Goal: Task Accomplishment & Management: Manage account settings

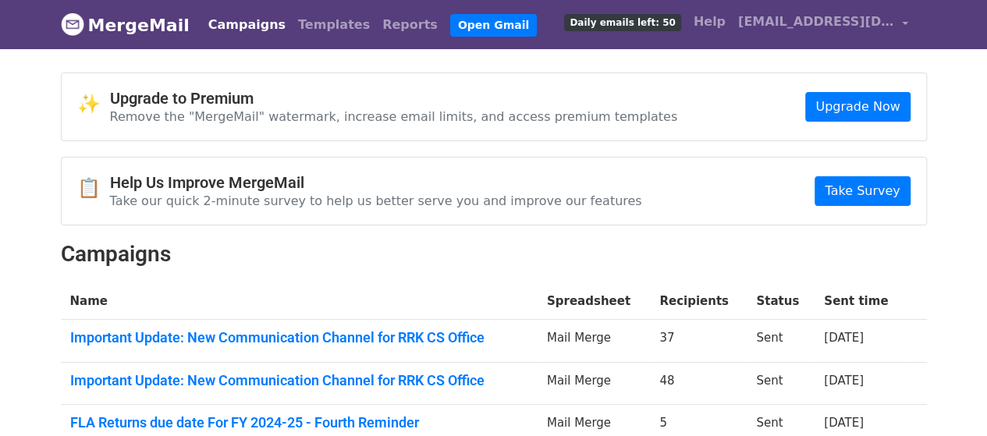
click at [279, 46] on nav "MergeMail Campaigns Templates Reports Open Gmail Daily emails left: 50 Help csr…" at bounding box center [494, 24] width 866 height 49
click at [292, 29] on link "Templates" at bounding box center [334, 24] width 84 height 31
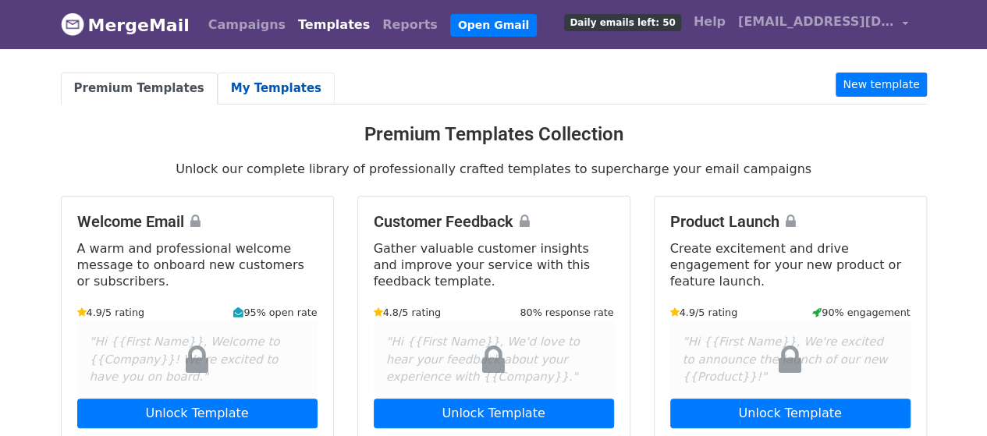
click at [244, 84] on link "My Templates" at bounding box center [276, 89] width 117 height 32
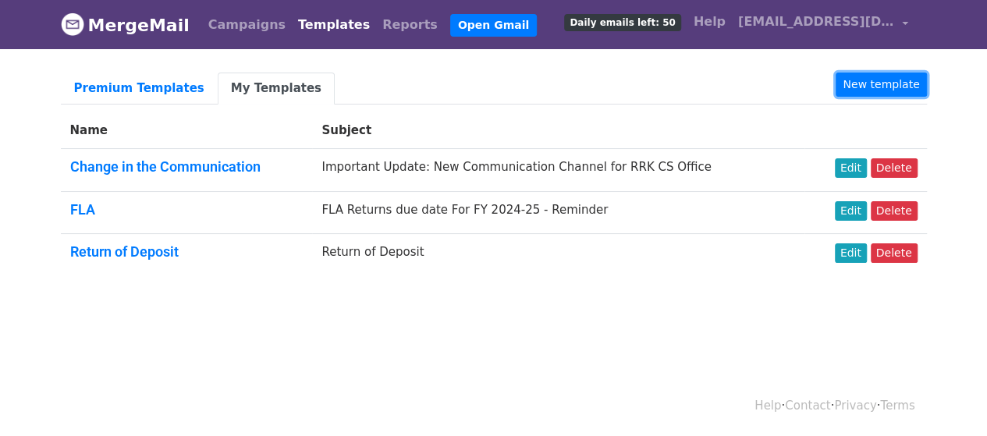
drag, startPoint x: 863, startPoint y: 87, endPoint x: 869, endPoint y: 126, distance: 38.8
click at [863, 87] on link "New template" at bounding box center [881, 85] width 91 height 24
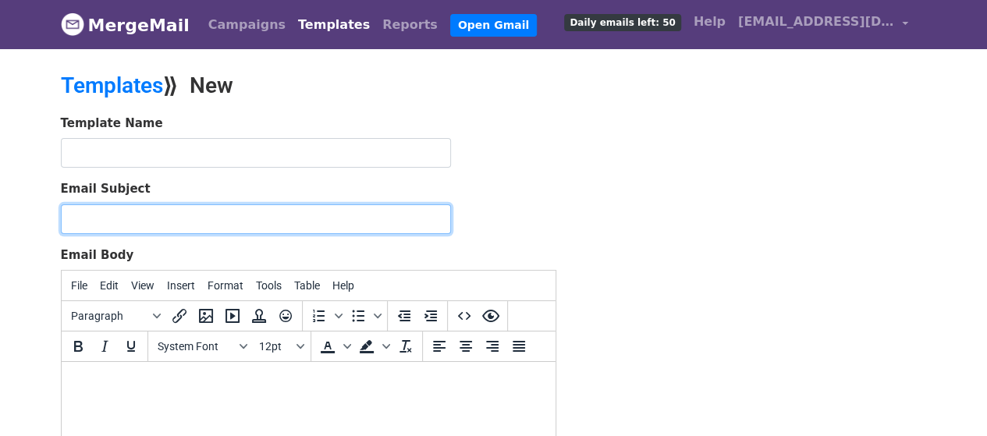
click at [125, 212] on input "Email Subject" at bounding box center [256, 220] width 390 height 30
paste input "Reminder for MSME - I Return"
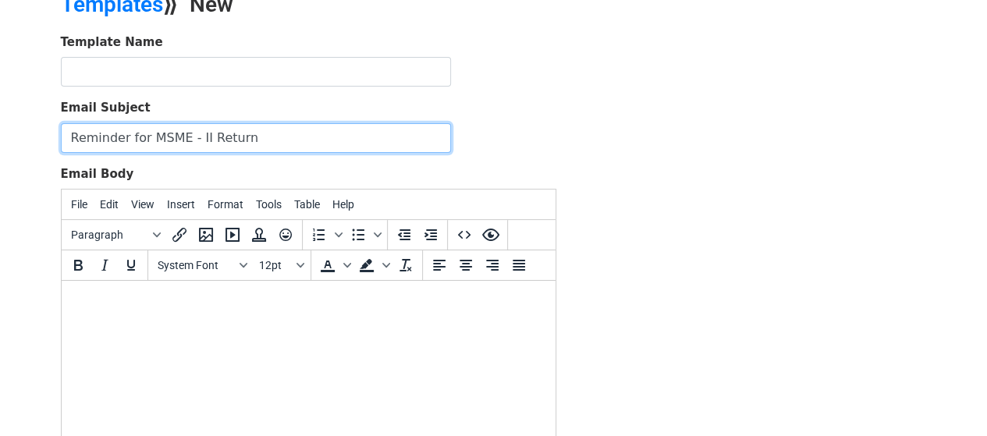
scroll to position [156, 0]
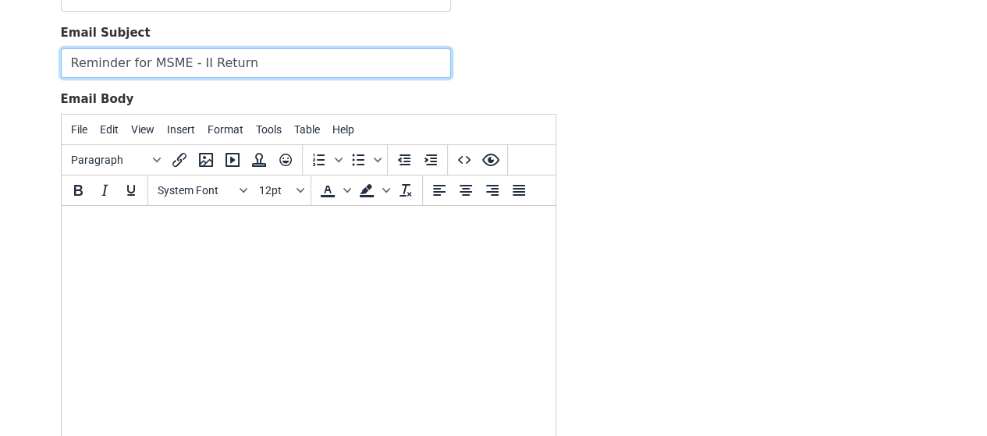
type input "Reminder for MSME - II Return"
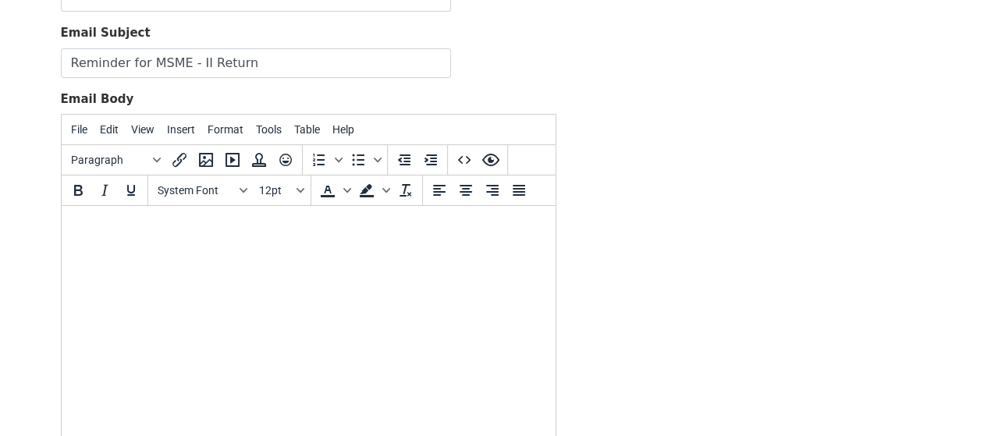
click at [203, 248] on html at bounding box center [308, 227] width 494 height 42
paste body
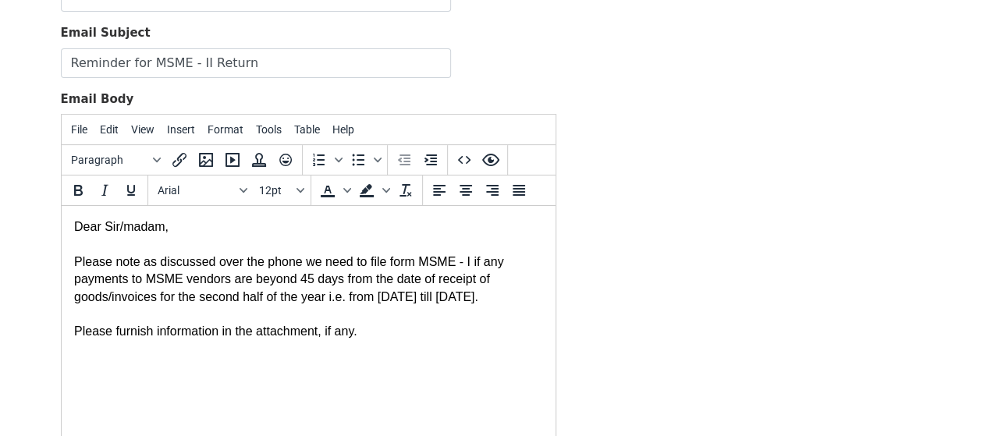
click at [311, 304] on div "Please note as discussed over the phone we need to file form MSME - I if any pa…" at bounding box center [307, 280] width 469 height 52
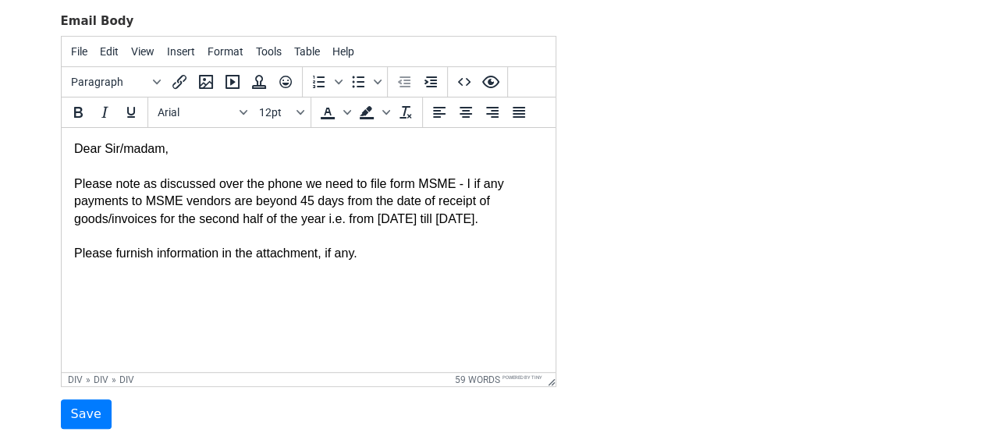
click at [227, 293] on html "Dear Sir/madam, Please note as discussed over the phone we need to file form MS…" at bounding box center [308, 210] width 494 height 165
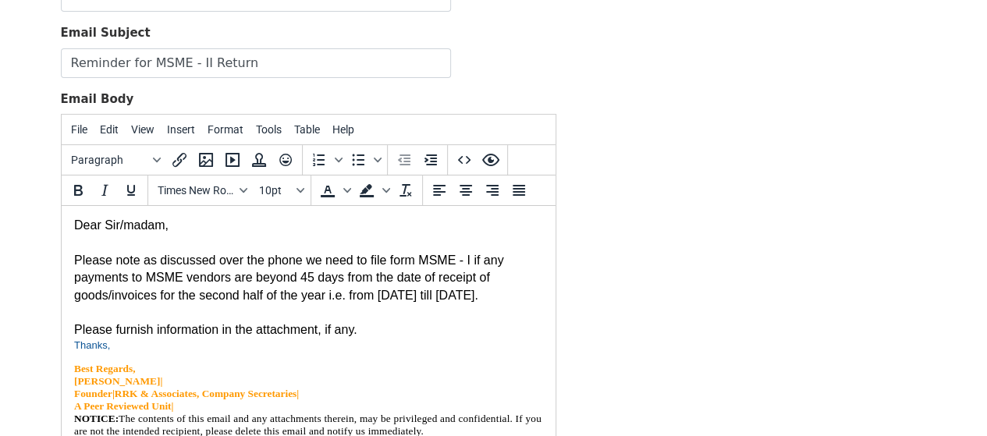
scroll to position [350, 0]
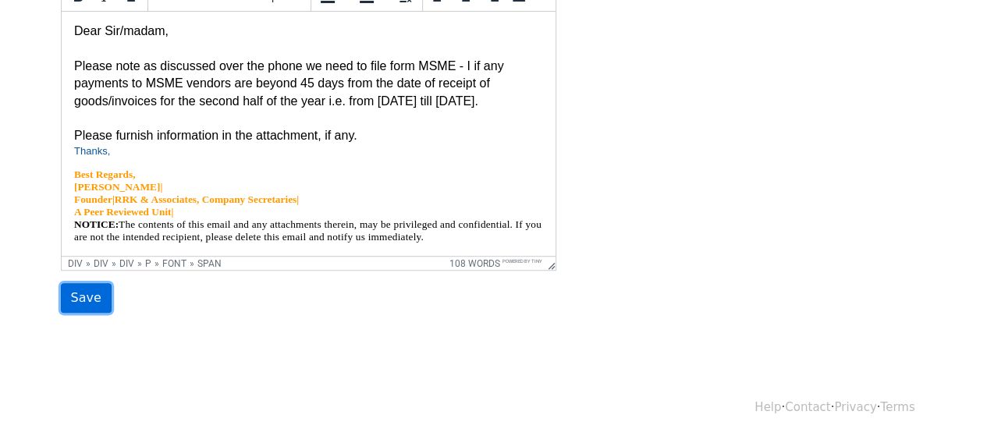
drag, startPoint x: 85, startPoint y: 297, endPoint x: 103, endPoint y: 86, distance: 211.5
click at [85, 297] on input "Save" at bounding box center [86, 298] width 51 height 30
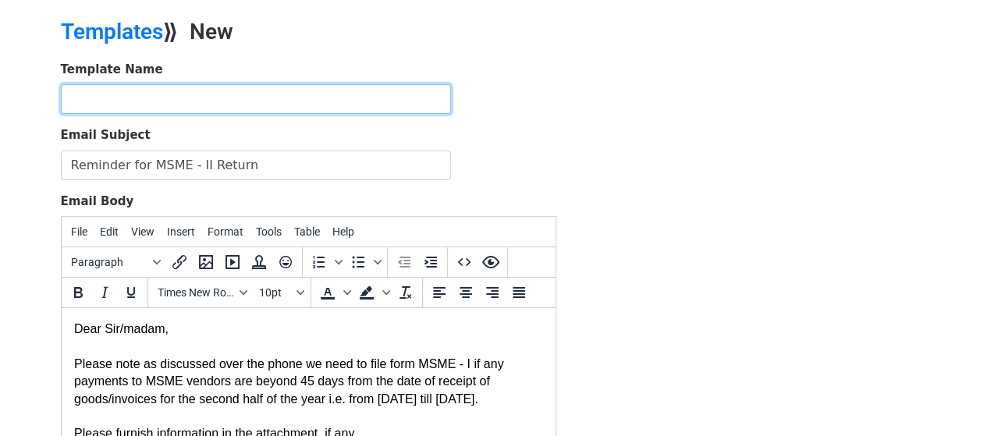
scroll to position [0, 0]
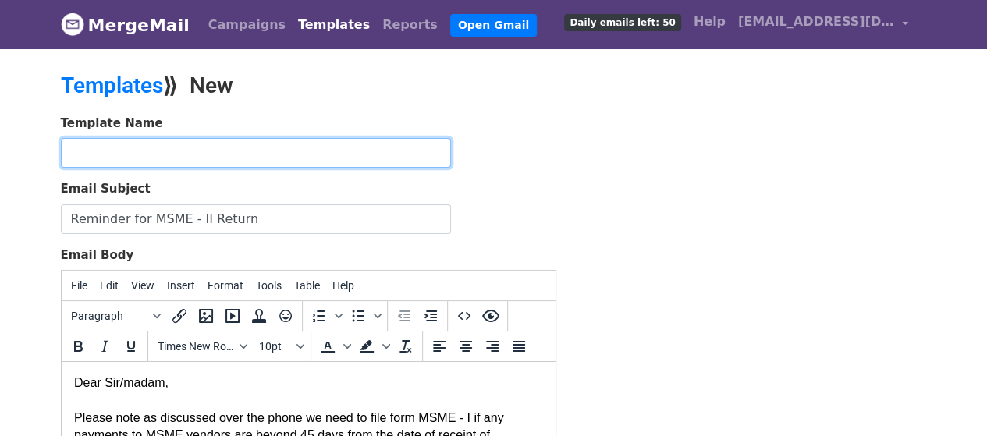
click at [131, 156] on input "text" at bounding box center [256, 153] width 390 height 30
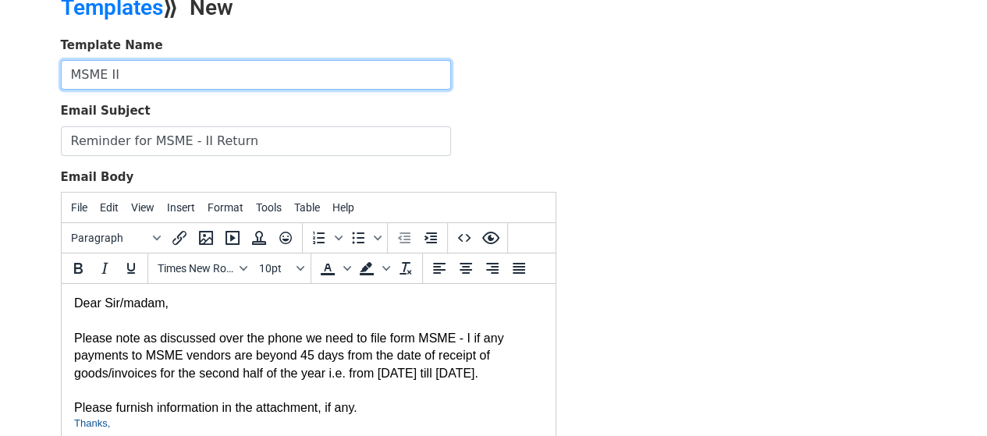
scroll to position [156, 0]
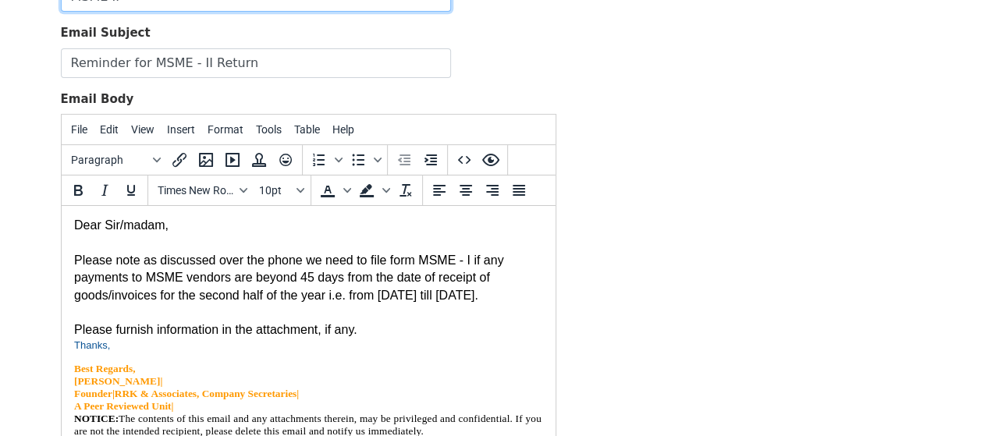
type input "MSME II"
click at [406, 271] on div "Please note as discussed over the phone we need to file form MSME - I if any pa…" at bounding box center [307, 278] width 469 height 52
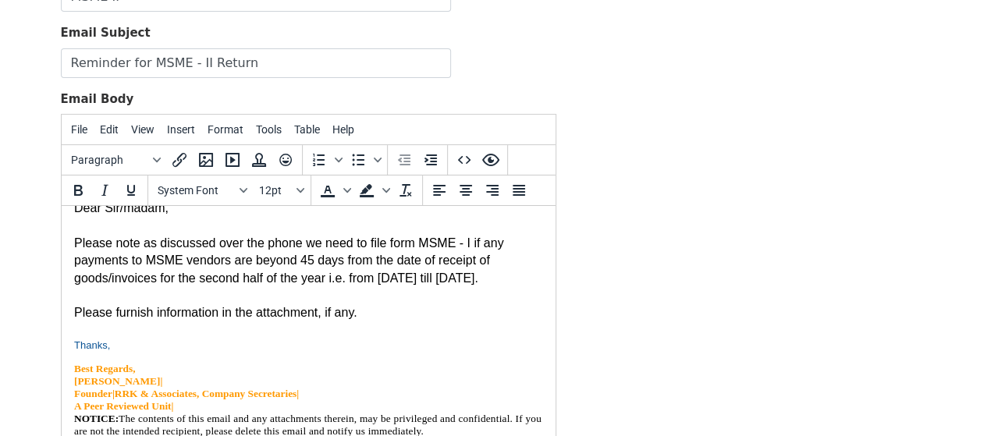
click at [465, 236] on div "Please note as discussed over the phone we need to file form MSME - I if any pa…" at bounding box center [307, 261] width 469 height 52
click at [470, 388] on p "Best Regards, Ravi Raghavan Kotla|" at bounding box center [307, 375] width 469 height 25
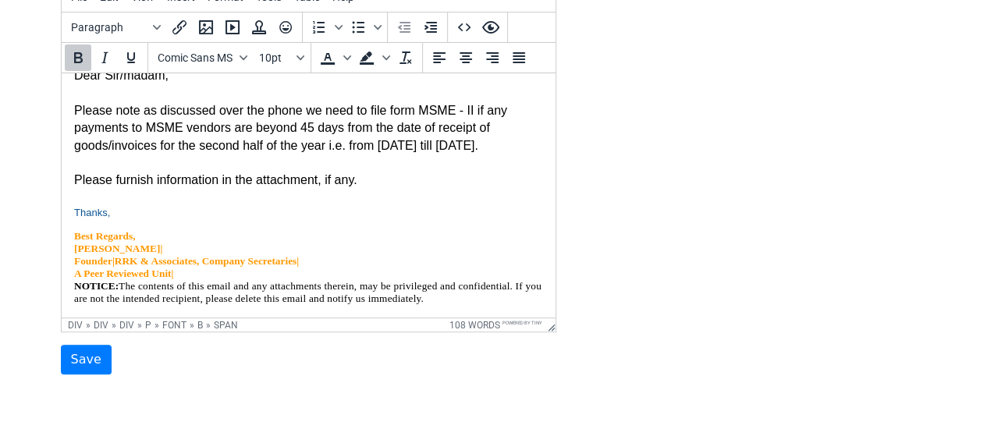
scroll to position [350, 0]
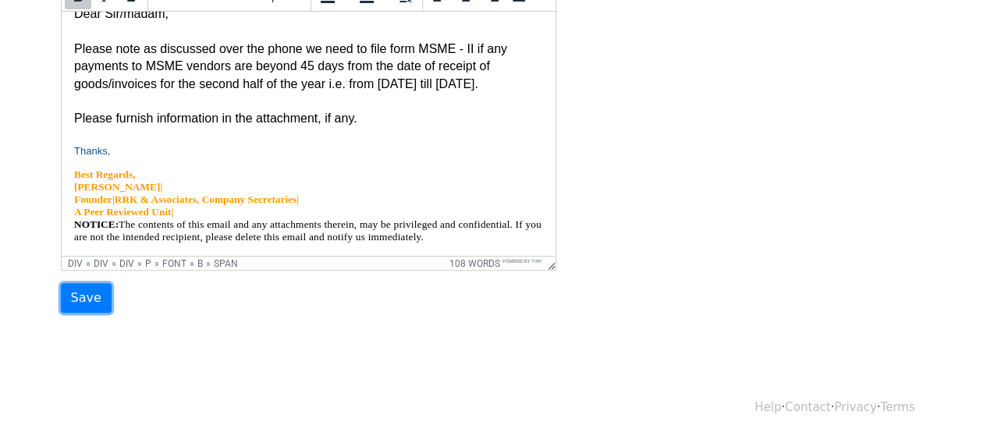
drag, startPoint x: 86, startPoint y: 300, endPoint x: 125, endPoint y: 304, distance: 39.2
click at [86, 300] on input "Save" at bounding box center [86, 298] width 51 height 30
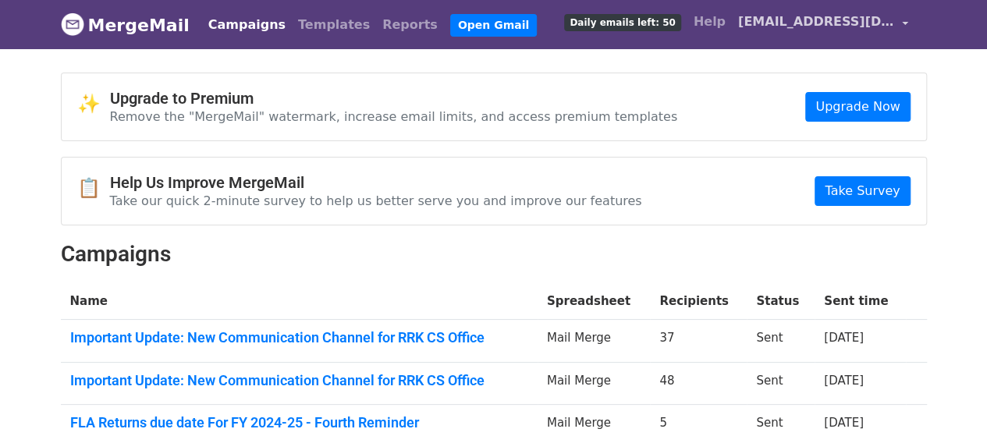
click at [852, 25] on span "[EMAIL_ADDRESS][DOMAIN_NAME]" at bounding box center [816, 21] width 156 height 19
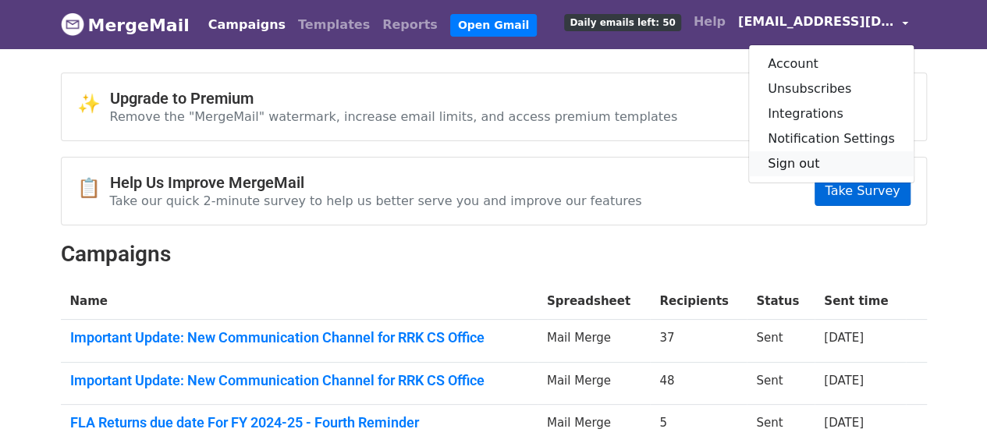
drag, startPoint x: 815, startPoint y: 166, endPoint x: 829, endPoint y: 180, distance: 19.9
click at [814, 166] on link "Sign out" at bounding box center [831, 163] width 165 height 25
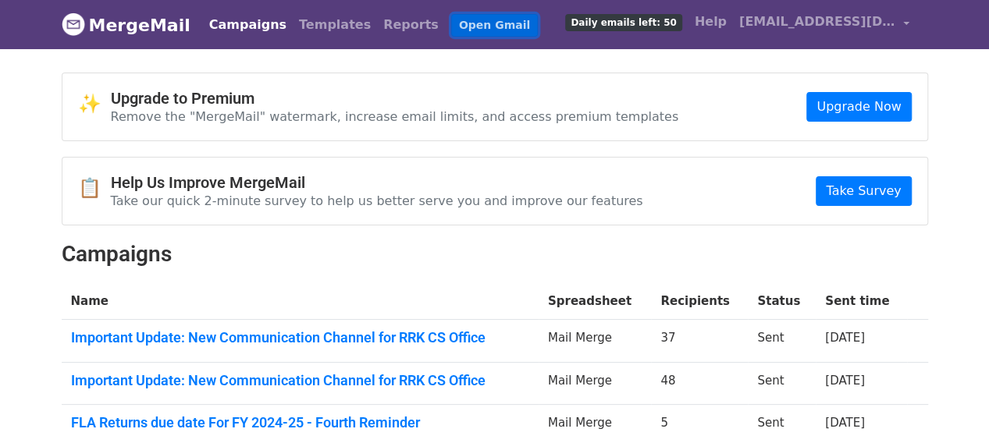
click at [459, 23] on link "Open Gmail" at bounding box center [494, 25] width 87 height 23
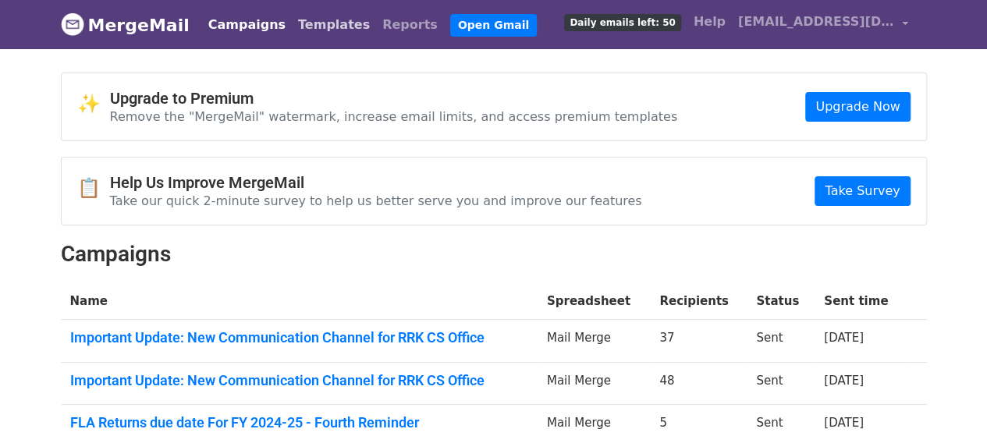
click at [315, 24] on link "Templates" at bounding box center [334, 24] width 84 height 31
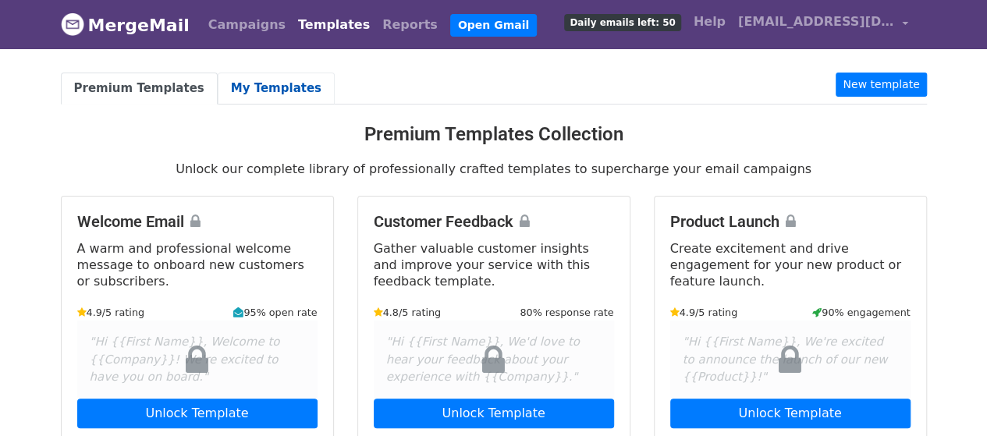
click at [273, 79] on link "My Templates" at bounding box center [276, 89] width 117 height 32
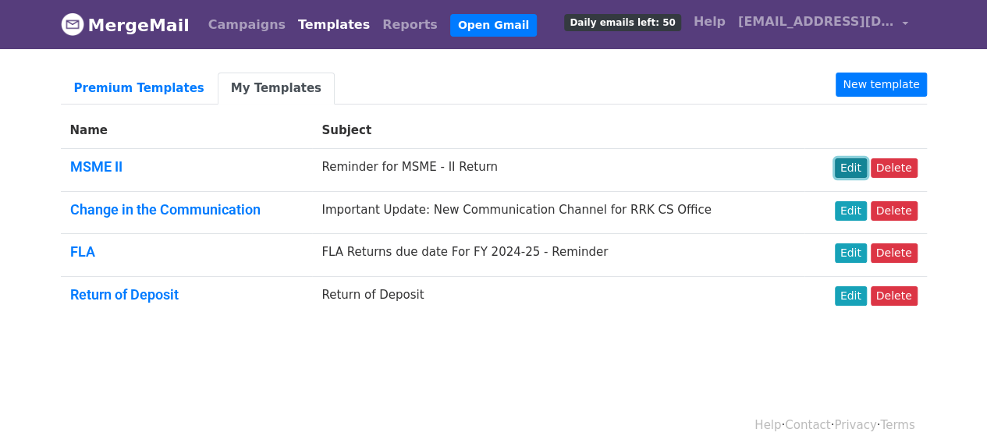
click at [852, 168] on link "Edit" at bounding box center [851, 168] width 32 height 20
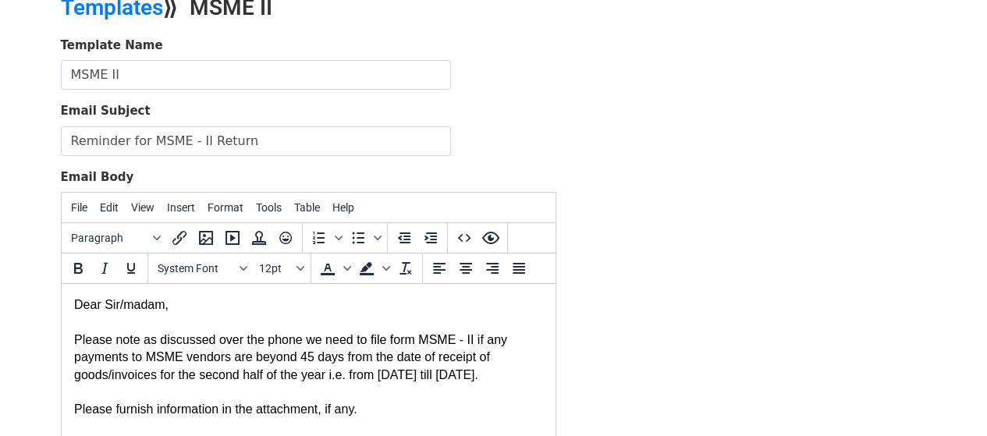
click at [74, 342] on div "Please note as discussed over the phone we need to file form MSME - II if any p…" at bounding box center [307, 358] width 469 height 52
paste body
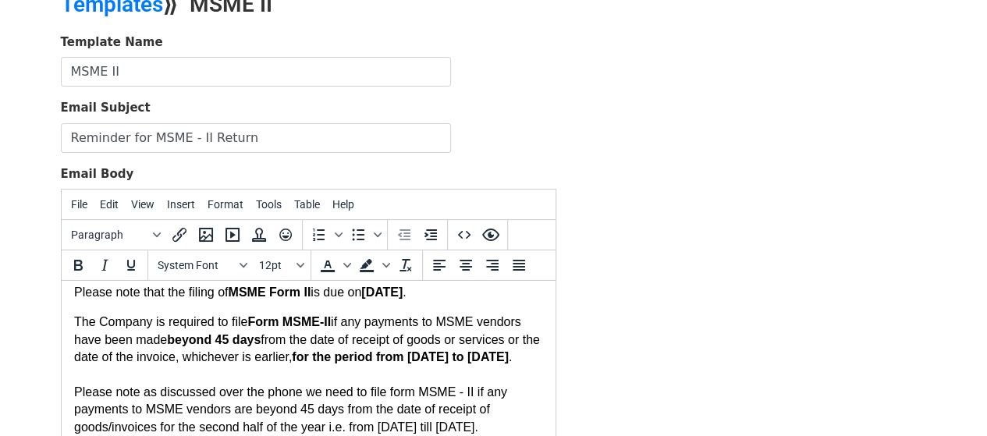
scroll to position [78, 0]
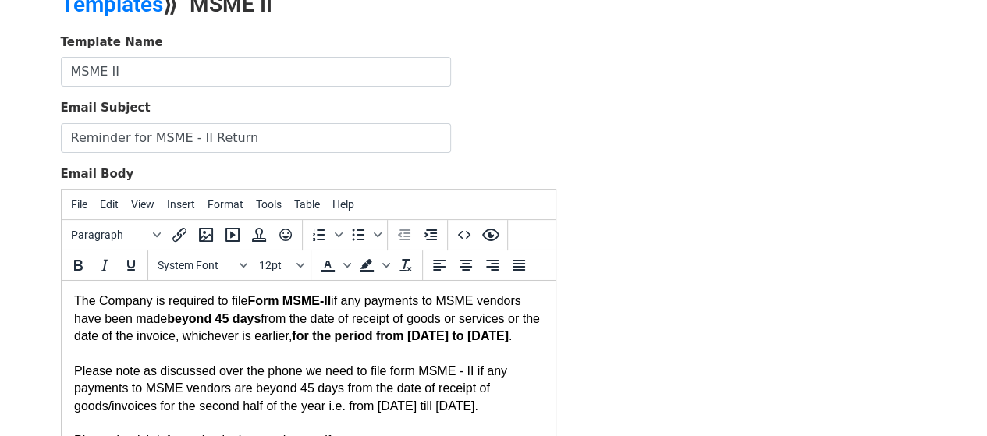
click at [222, 340] on div "The Company is required to file Form MSME-II if any payments to MSME vendors ha…" at bounding box center [307, 354] width 469 height 123
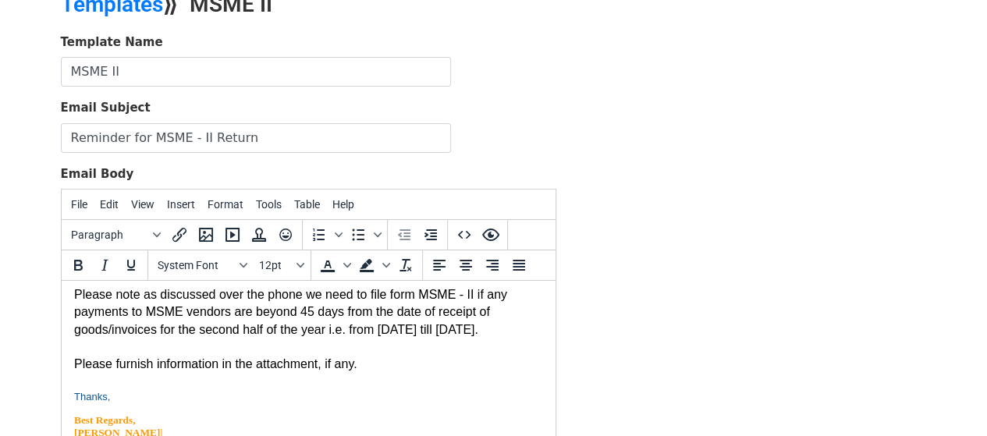
click at [76, 327] on div "The Company is required to file Form MSME-II if any payments to MSME vendors ha…" at bounding box center [307, 277] width 469 height 123
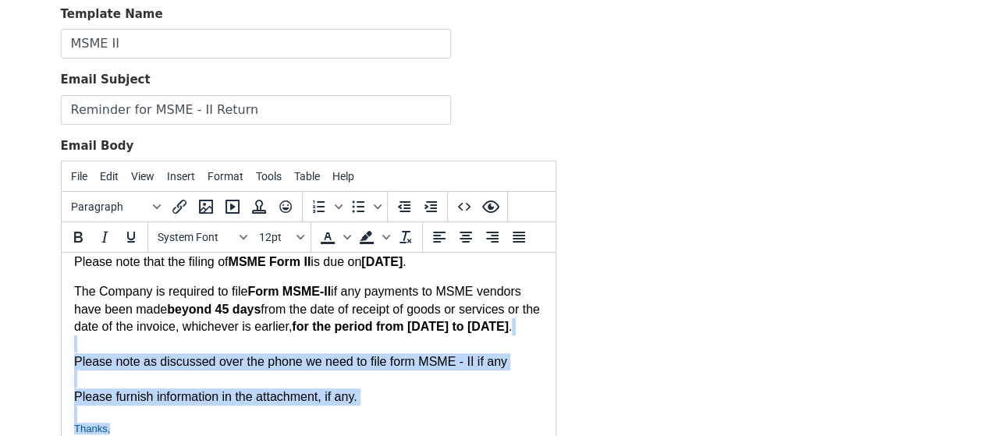
scroll to position [123, 0]
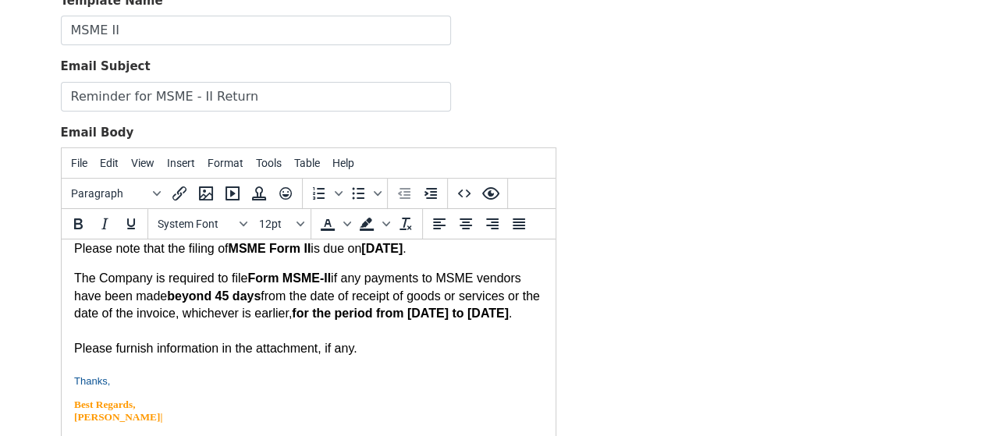
click at [429, 333] on div "The Company is required to file Form MSME-II if any payments to MSME vendors ha…" at bounding box center [307, 305] width 469 height 70
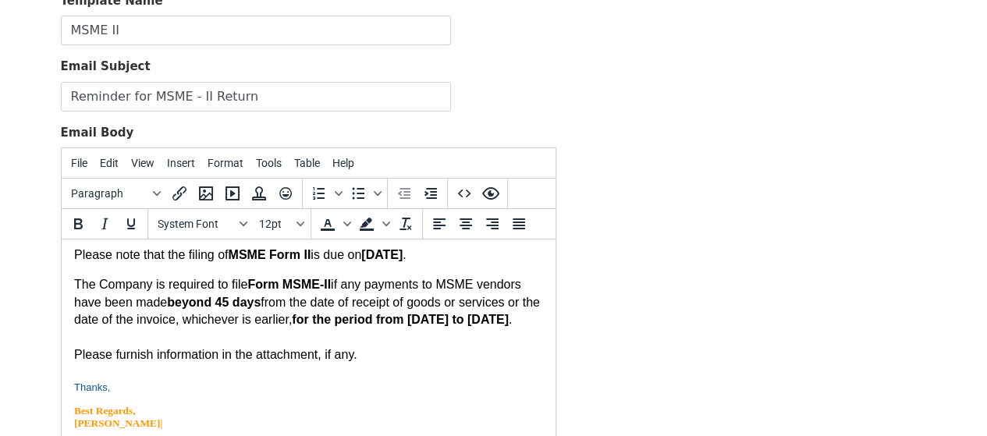
scroll to position [78, 0]
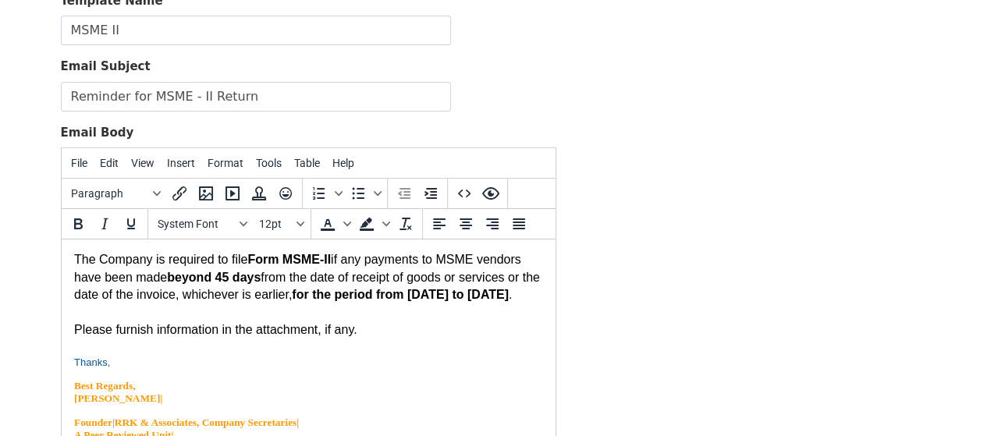
click at [78, 347] on div "Please furnish information in the attachment, if any." at bounding box center [307, 339] width 469 height 35
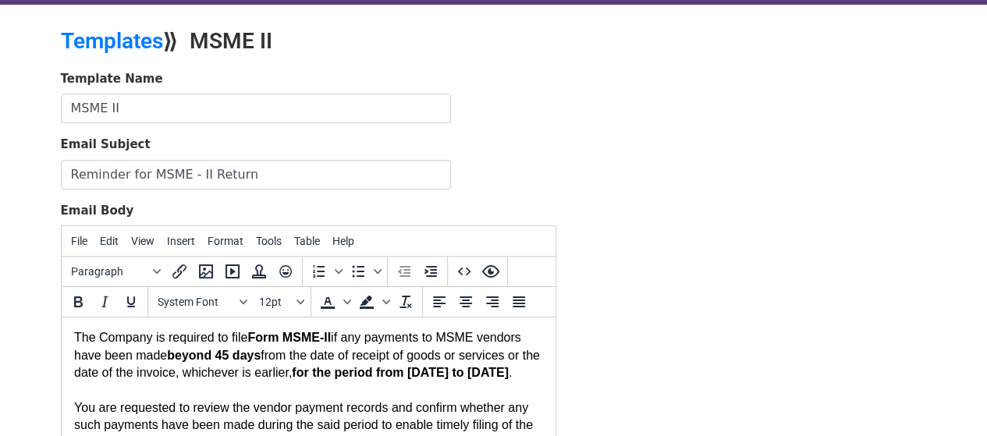
click at [642, 315] on div "Template Name MSME II Email Subject Reminder for MSME - II Return Email Body Fi…" at bounding box center [494, 345] width 890 height 550
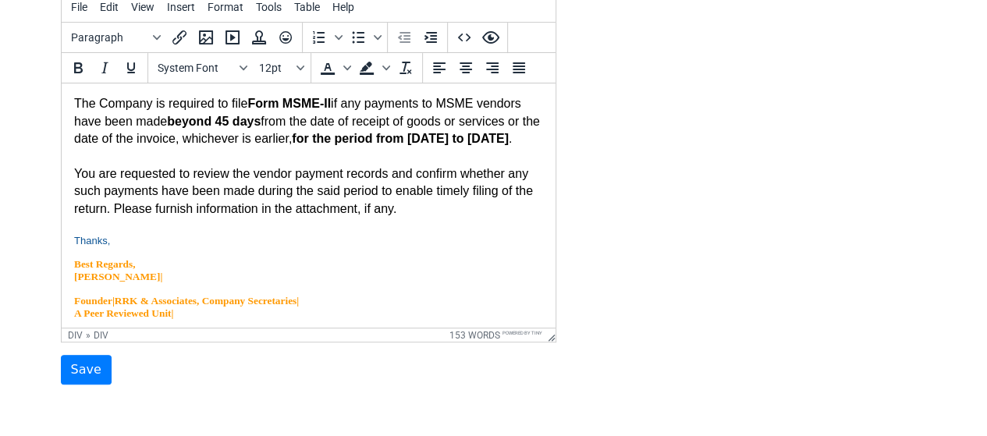
scroll to position [0, 0]
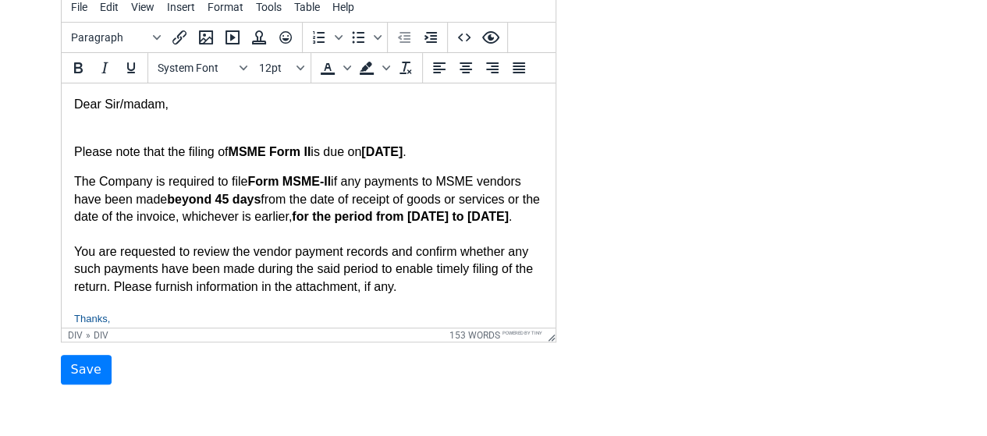
click at [109, 120] on div at bounding box center [307, 121] width 469 height 17
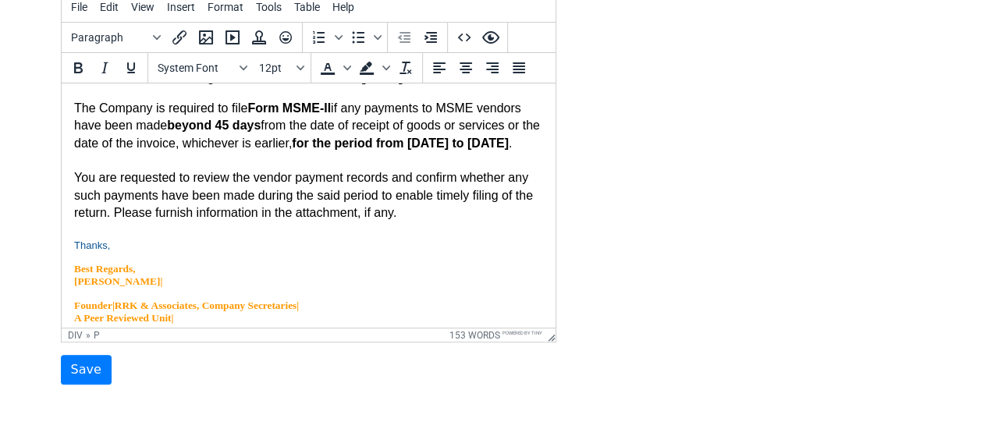
scroll to position [78, 0]
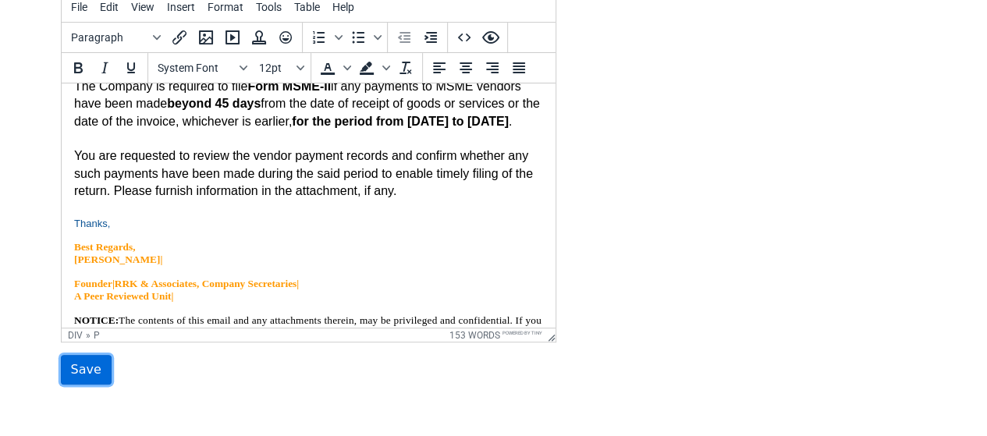
click at [91, 374] on input "Save" at bounding box center [86, 370] width 51 height 30
